Goal: Transaction & Acquisition: Purchase product/service

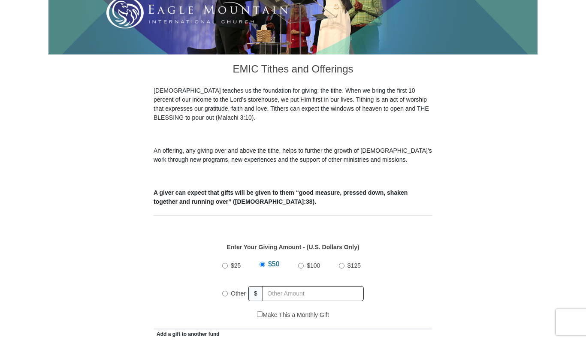
scroll to position [208, 0]
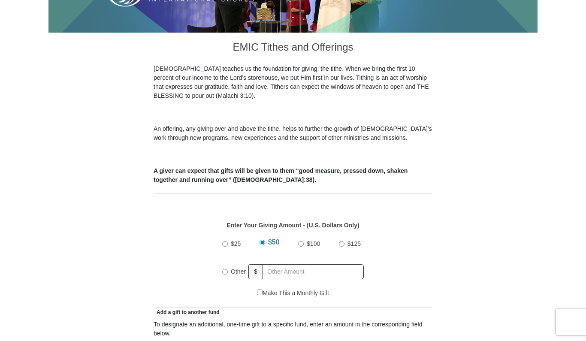
click at [225, 269] on input "Other" at bounding box center [225, 272] width 6 height 6
radio input "true"
type input "250.00"
click at [409, 233] on div "$25 $50 $100 $125 Other $ 250.00" at bounding box center [293, 261] width 270 height 56
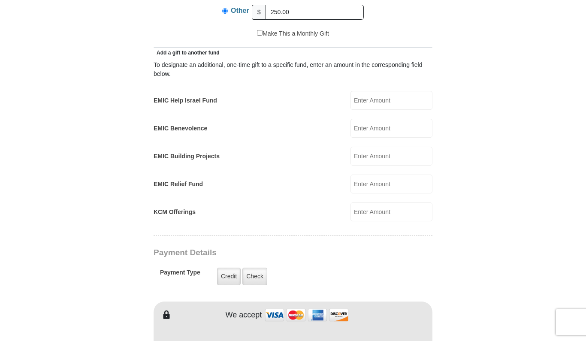
scroll to position [493, 0]
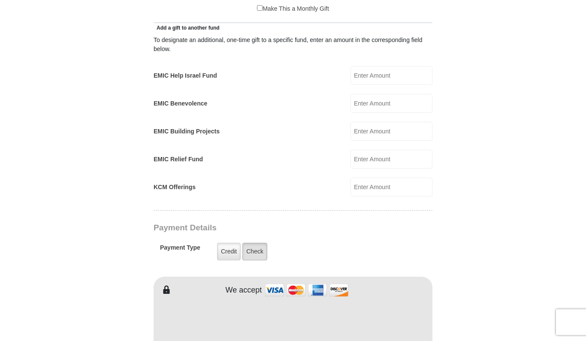
click at [252, 246] on label "Check" at bounding box center [254, 252] width 25 height 18
click at [0, 0] on input "Check" at bounding box center [0, 0] width 0 height 0
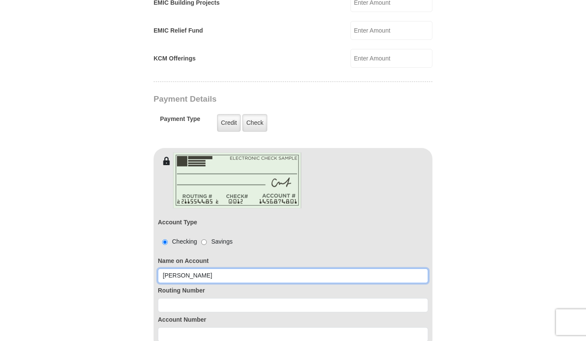
scroll to position [646, 0]
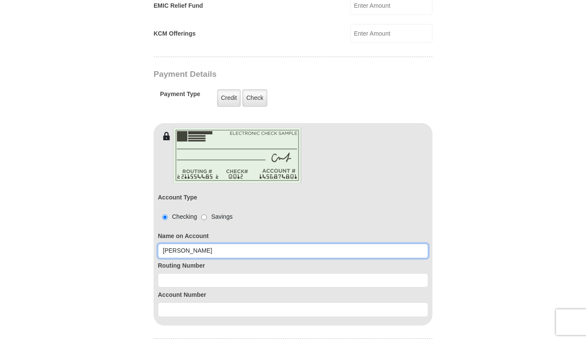
type input "linda levi"
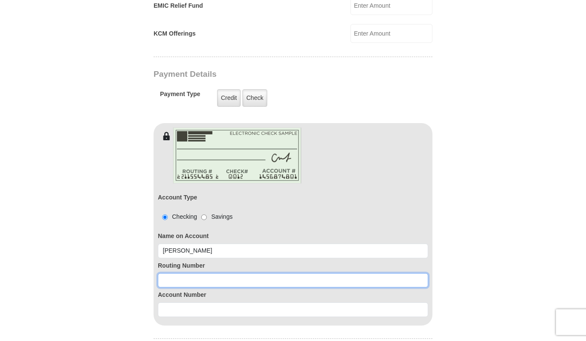
click at [176, 273] on input at bounding box center [293, 280] width 270 height 15
type input "253177049"
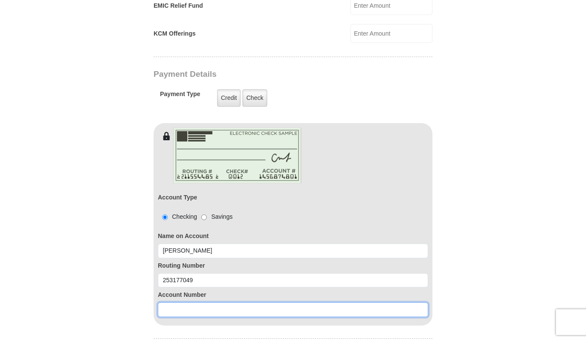
click at [175, 302] on input at bounding box center [293, 309] width 270 height 15
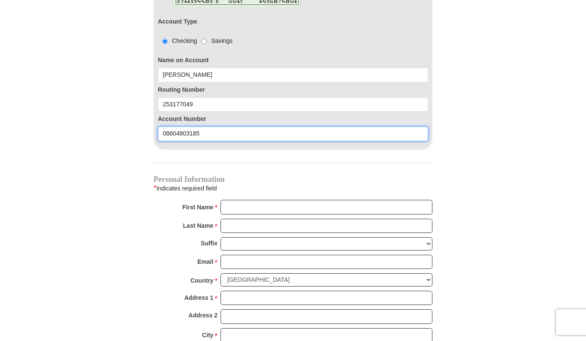
scroll to position [841, 0]
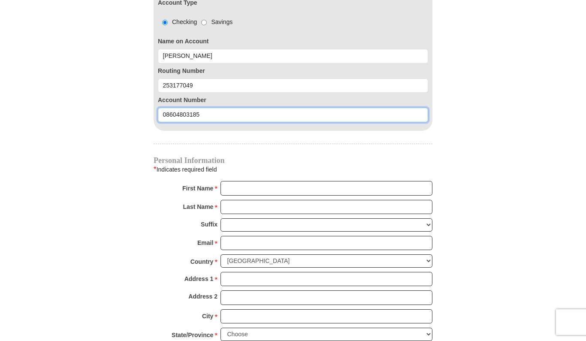
type input "08604803185"
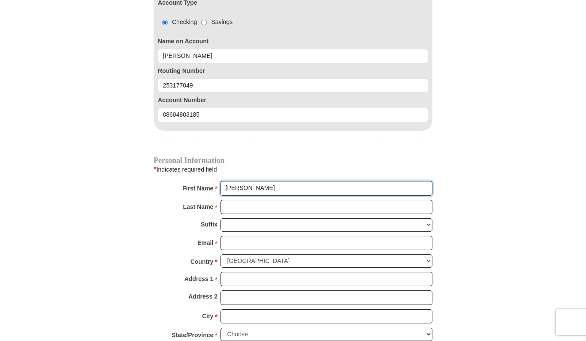
type input "linda"
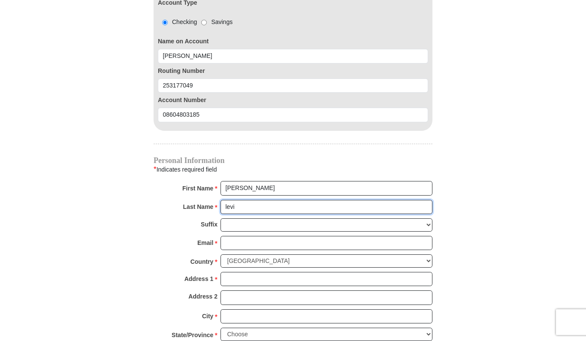
type input "levi"
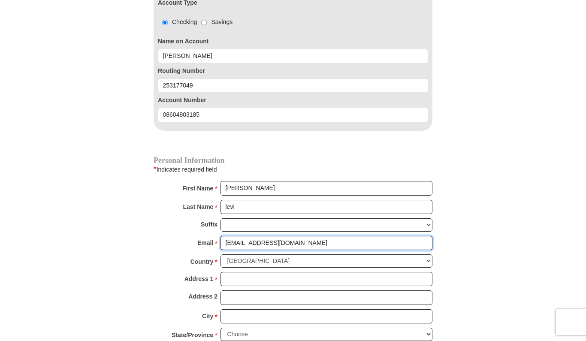
scroll to position [851, 0]
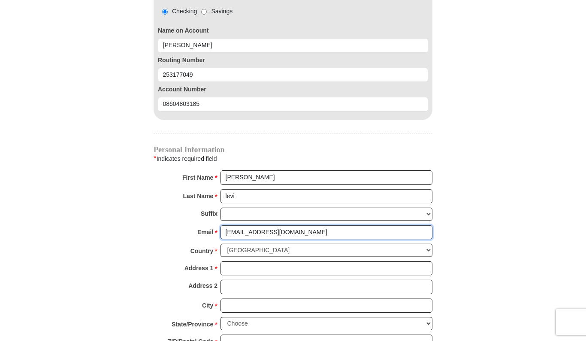
type input "lclevi@pm.me"
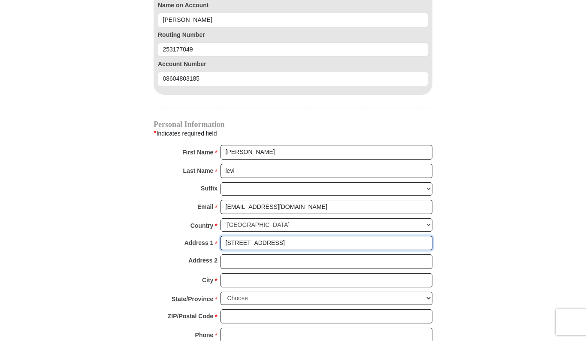
scroll to position [978, 0]
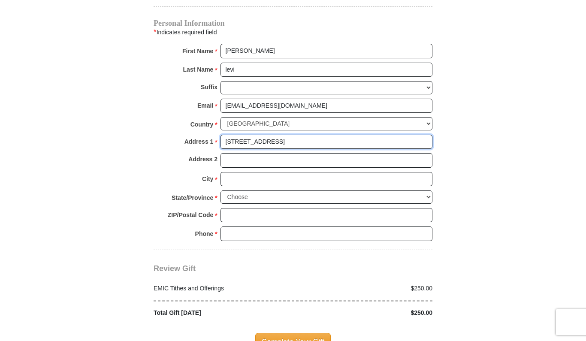
type input "113 church st"
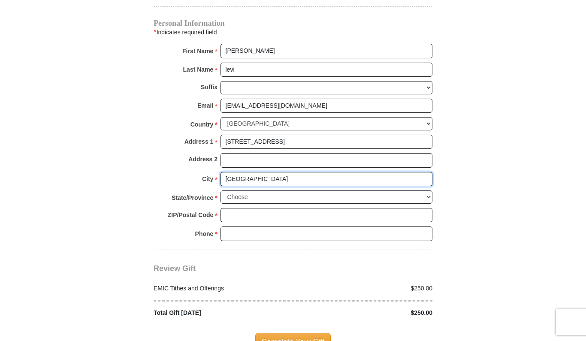
type input "weaverville"
select select "NC"
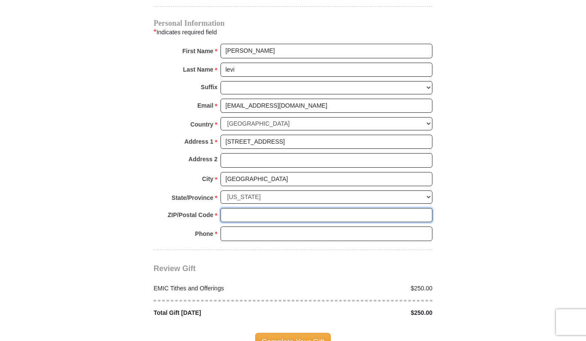
click at [236, 208] on input "ZIP/Postal Code *" at bounding box center [326, 215] width 212 height 15
type input "28787"
type input "8286583412"
click at [278, 250] on div "Review Gift Your monthly donation will start on the first occurrence on your se…" at bounding box center [292, 283] width 279 height 67
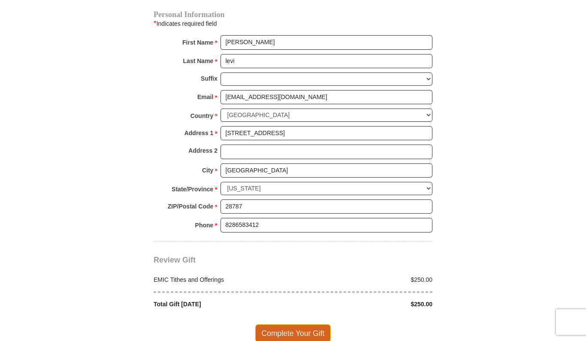
scroll to position [1006, 0]
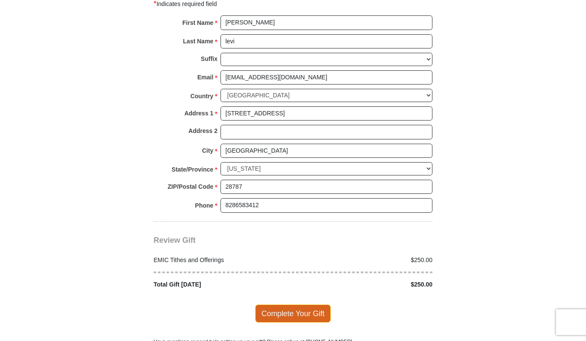
click at [300, 304] on span "Complete Your Gift" at bounding box center [293, 313] width 76 height 18
